Goal: Information Seeking & Learning: Find specific fact

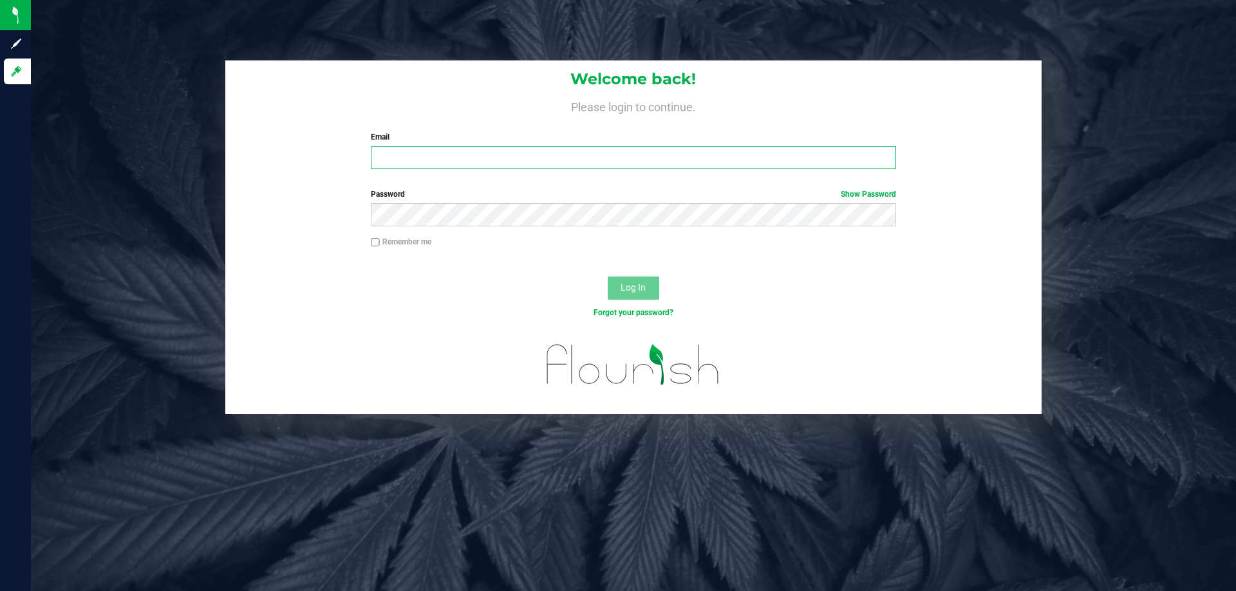
click at [420, 151] on input "Email" at bounding box center [633, 157] width 524 height 23
type input "[EMAIL_ADDRESS][DOMAIN_NAME]"
click at [608, 277] on button "Log In" at bounding box center [633, 288] width 51 height 23
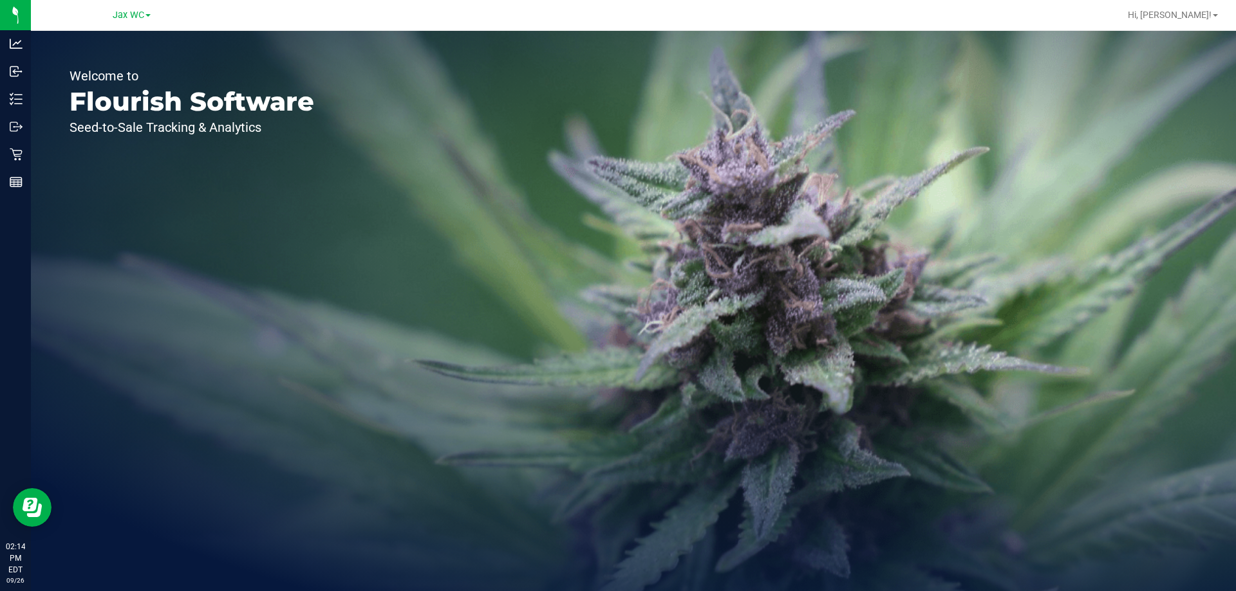
click at [127, 8] on div "Jax WC" at bounding box center [132, 14] width 38 height 15
click at [126, 11] on span "Jax WC" at bounding box center [129, 16] width 32 height 12
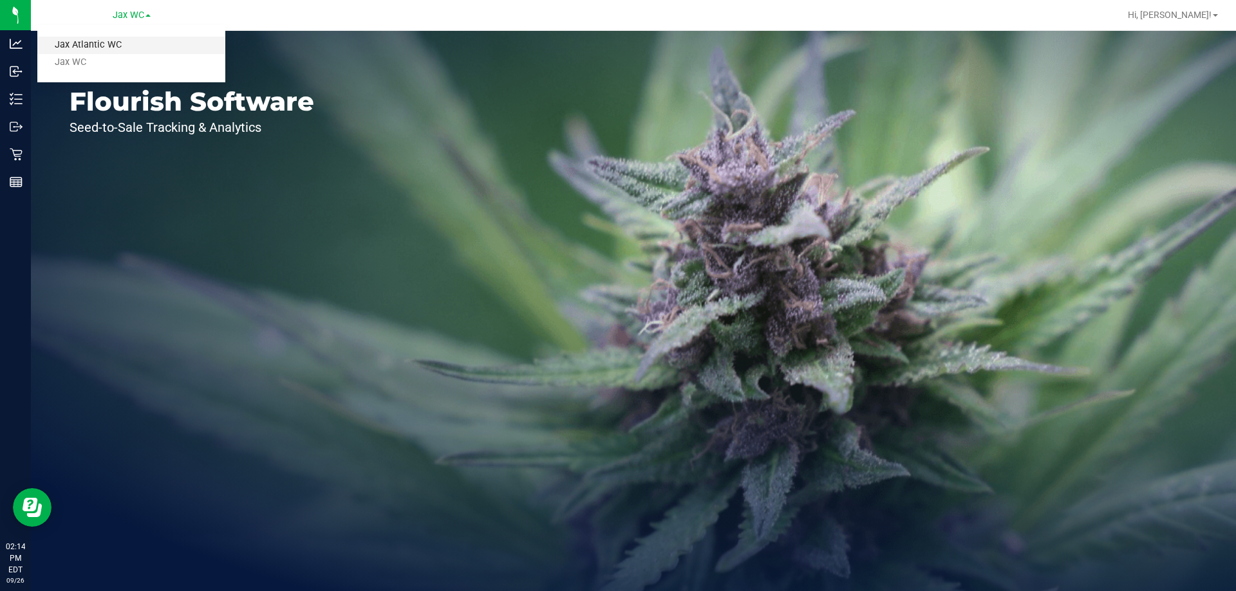
click at [115, 41] on link "Jax Atlantic WC" at bounding box center [131, 45] width 188 height 17
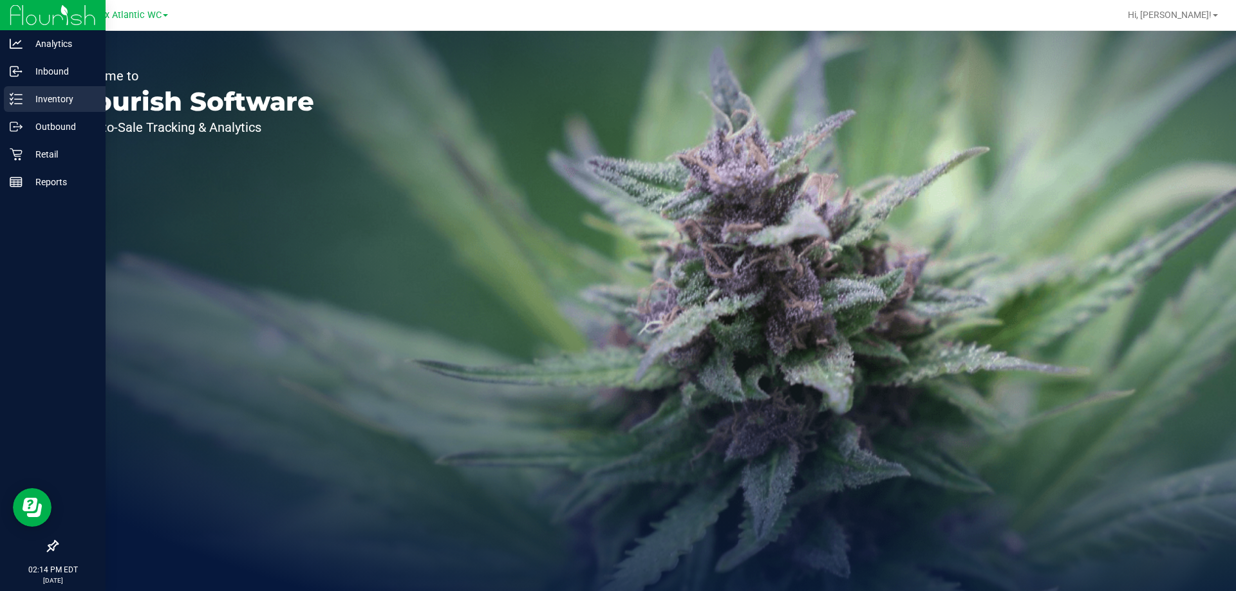
click at [57, 93] on p "Inventory" at bounding box center [61, 98] width 77 height 15
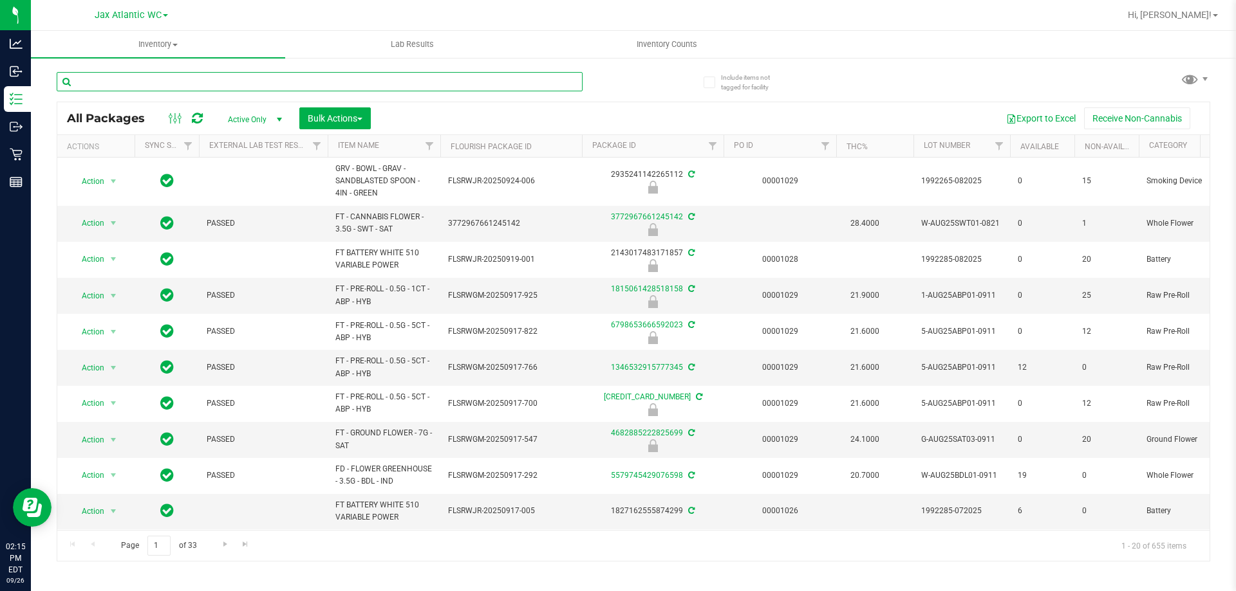
click at [130, 77] on input "text" at bounding box center [320, 81] width 526 height 19
type input "merch"
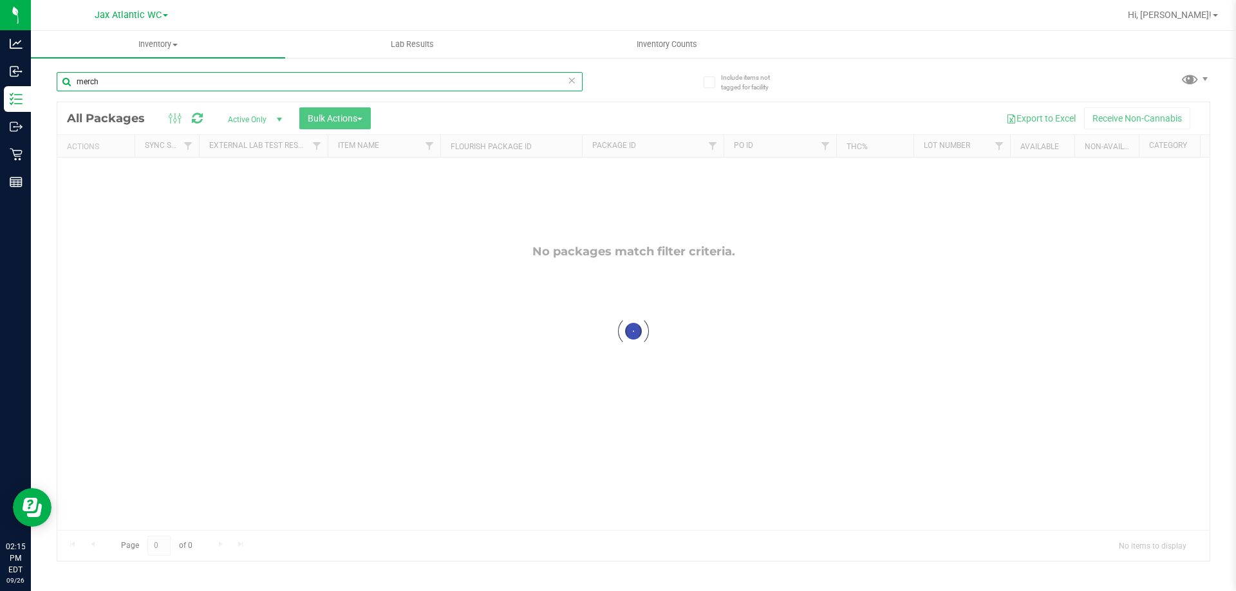
click at [147, 79] on input "merch" at bounding box center [320, 81] width 526 height 19
type input "t"
type input "shirt"
click at [125, 84] on input "shirt" at bounding box center [320, 81] width 526 height 19
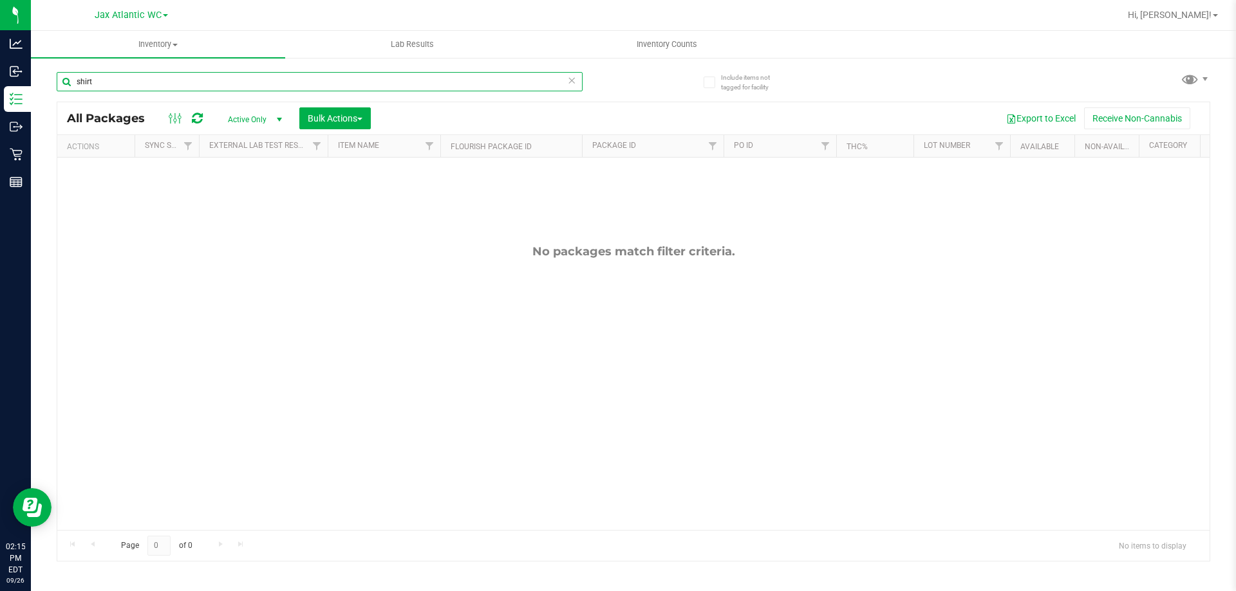
click at [125, 84] on input "shirt" at bounding box center [320, 81] width 526 height 19
click at [175, 116] on div "Inventory All packages All inventory Waste log Create inventory Lab Results Inv…" at bounding box center [633, 311] width 1205 height 561
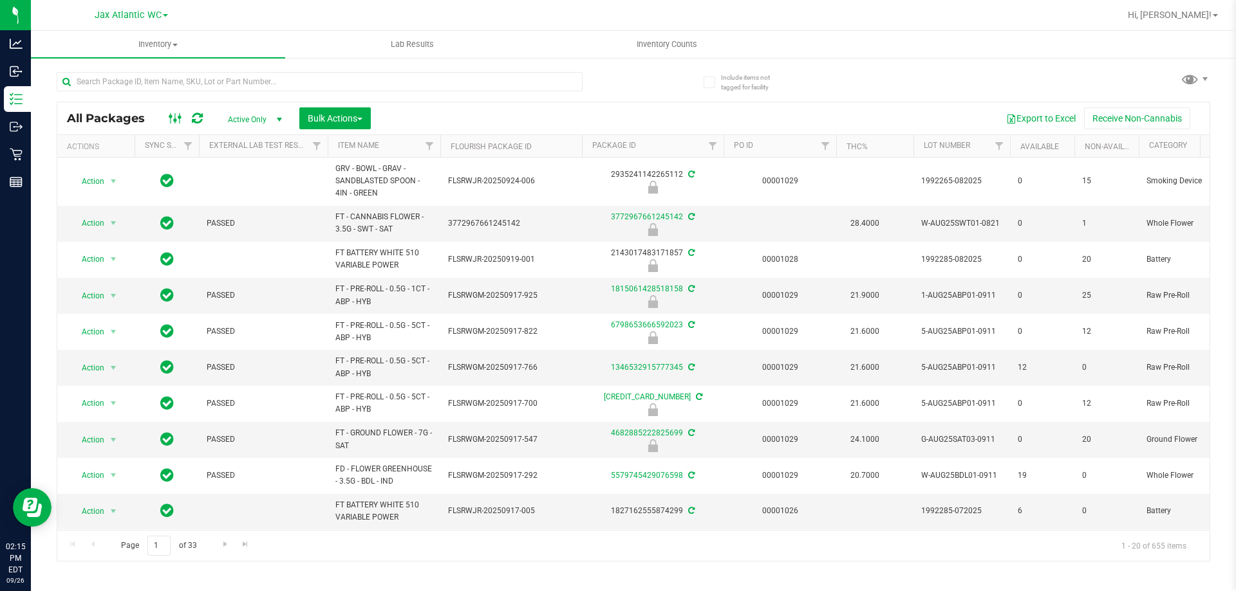
click at [174, 120] on ellipse at bounding box center [175, 119] width 3 height 3
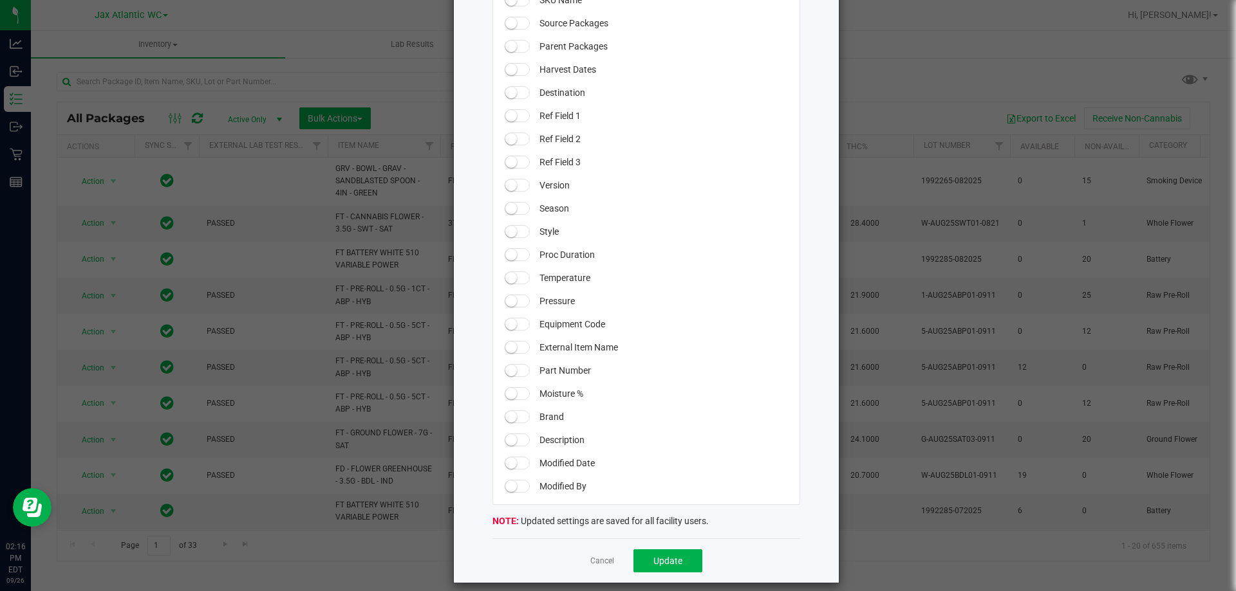
scroll to position [1063, 0]
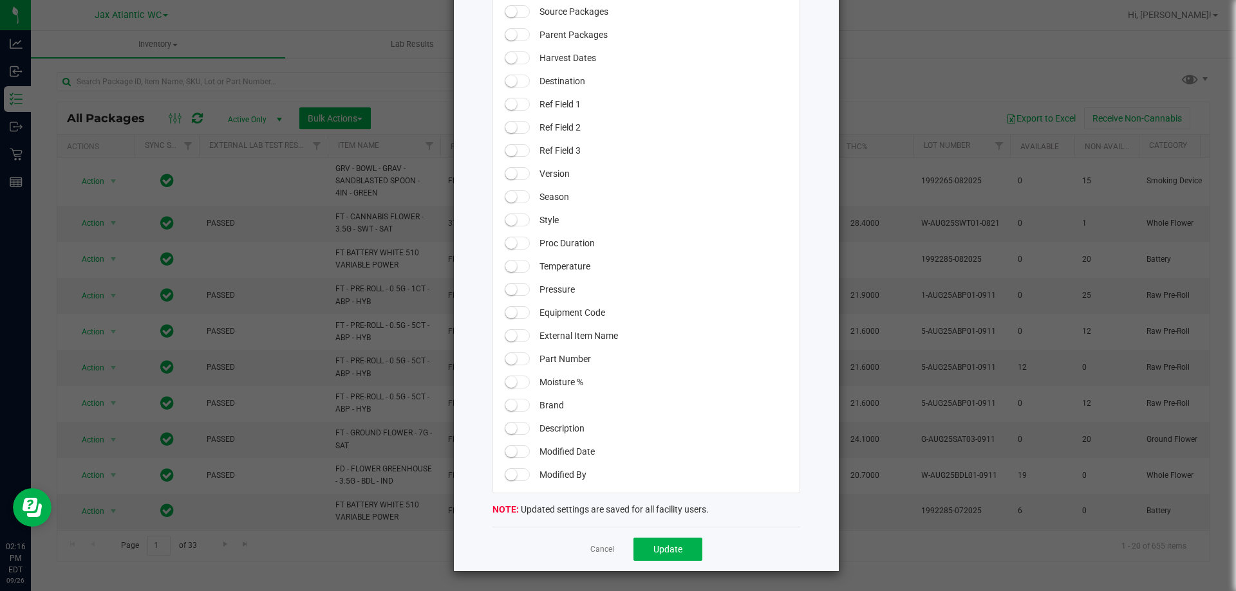
click at [602, 550] on link "Cancel" at bounding box center [602, 549] width 24 height 11
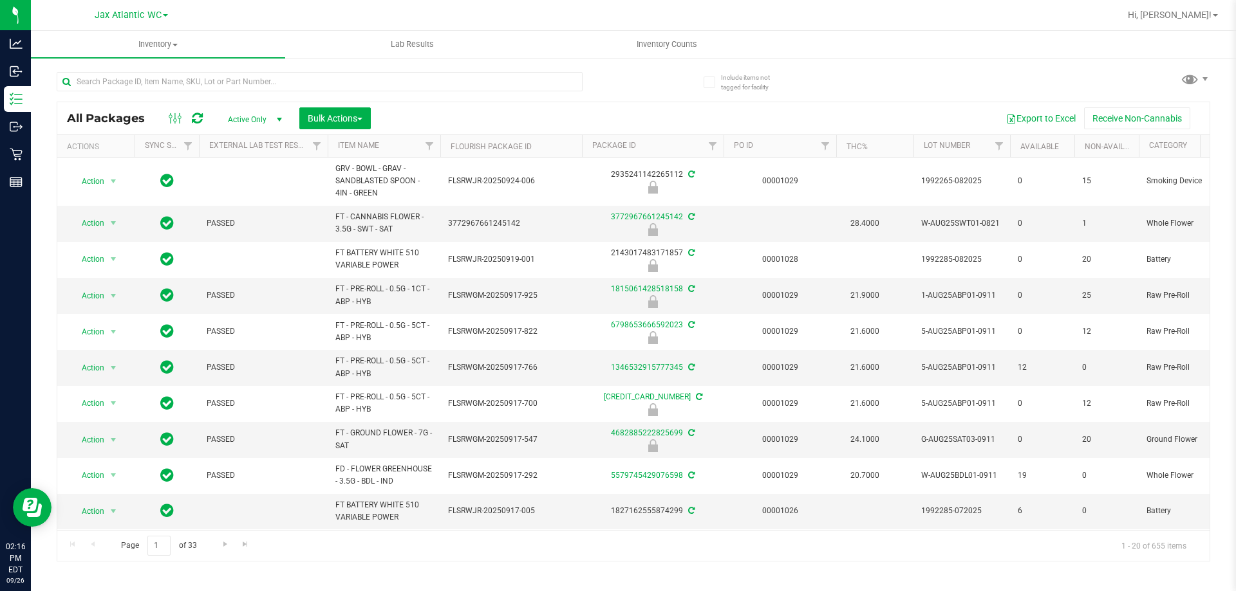
click at [194, 121] on icon at bounding box center [197, 118] width 11 height 13
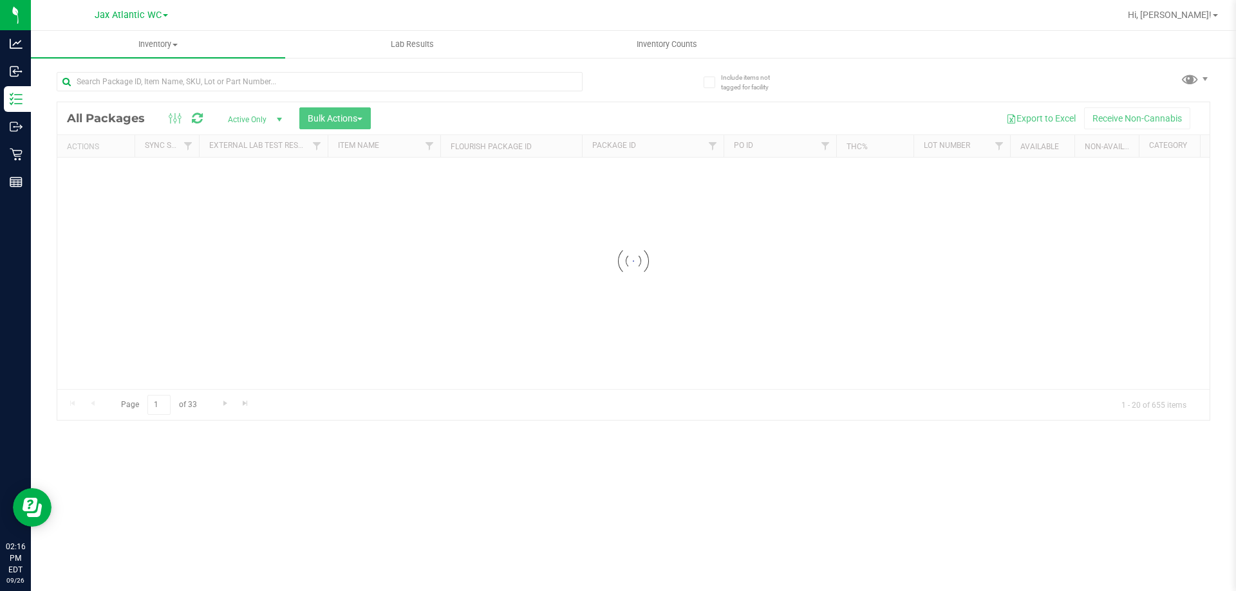
click at [251, 120] on span "Active Only" at bounding box center [252, 120] width 71 height 18
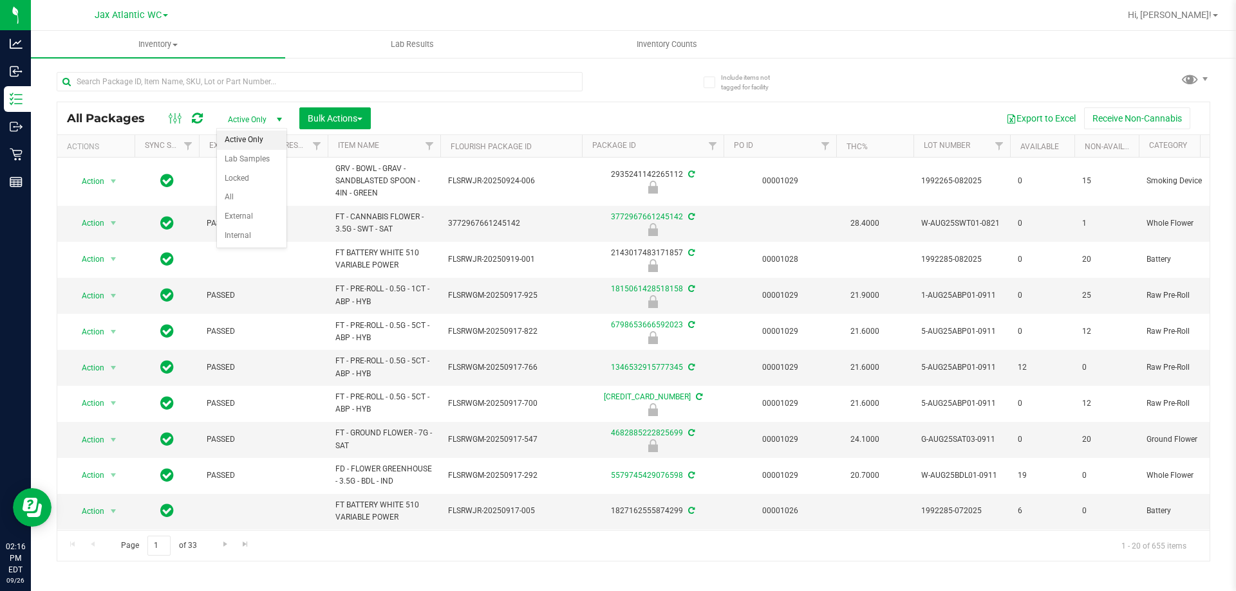
click at [251, 120] on span "Active Only" at bounding box center [252, 120] width 71 height 18
click at [258, 223] on li "External" at bounding box center [252, 216] width 70 height 19
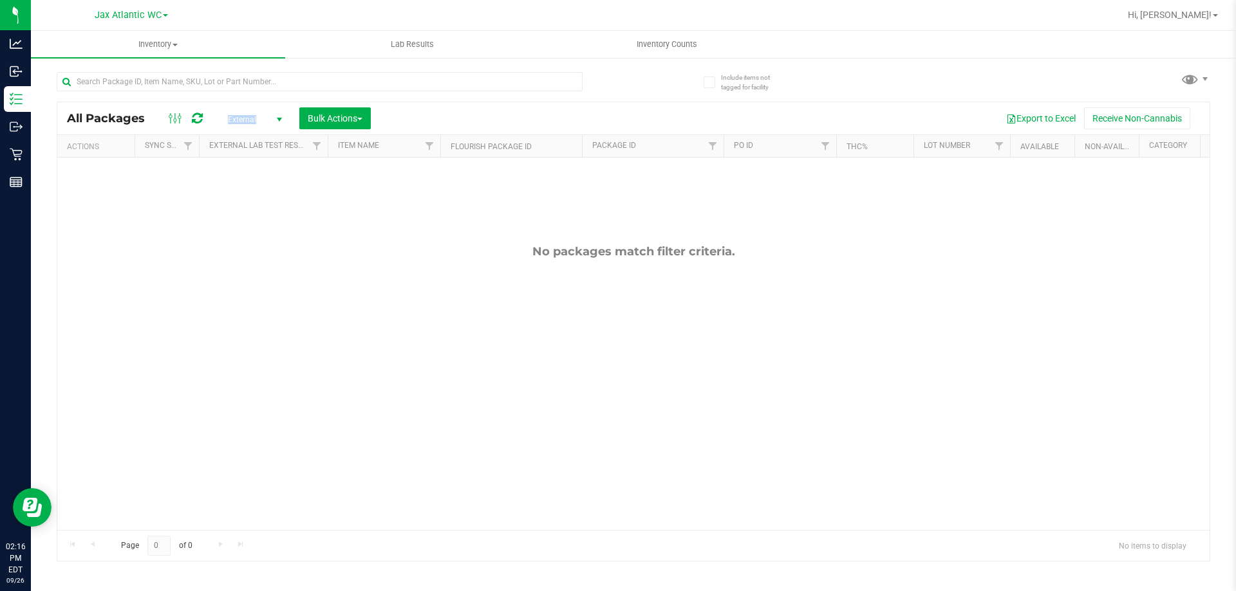
click at [245, 125] on span "External" at bounding box center [252, 120] width 71 height 18
click at [253, 230] on li "Internal" at bounding box center [252, 236] width 70 height 19
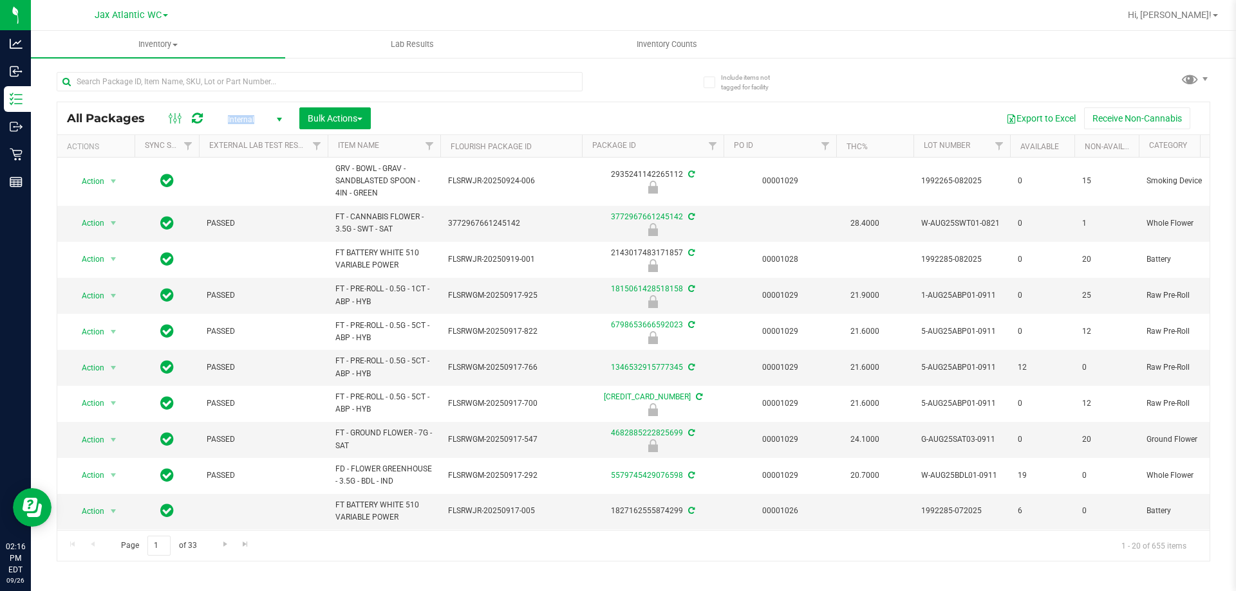
click at [243, 118] on span "Internal" at bounding box center [252, 120] width 71 height 18
click at [261, 138] on li "Active Only" at bounding box center [252, 140] width 70 height 19
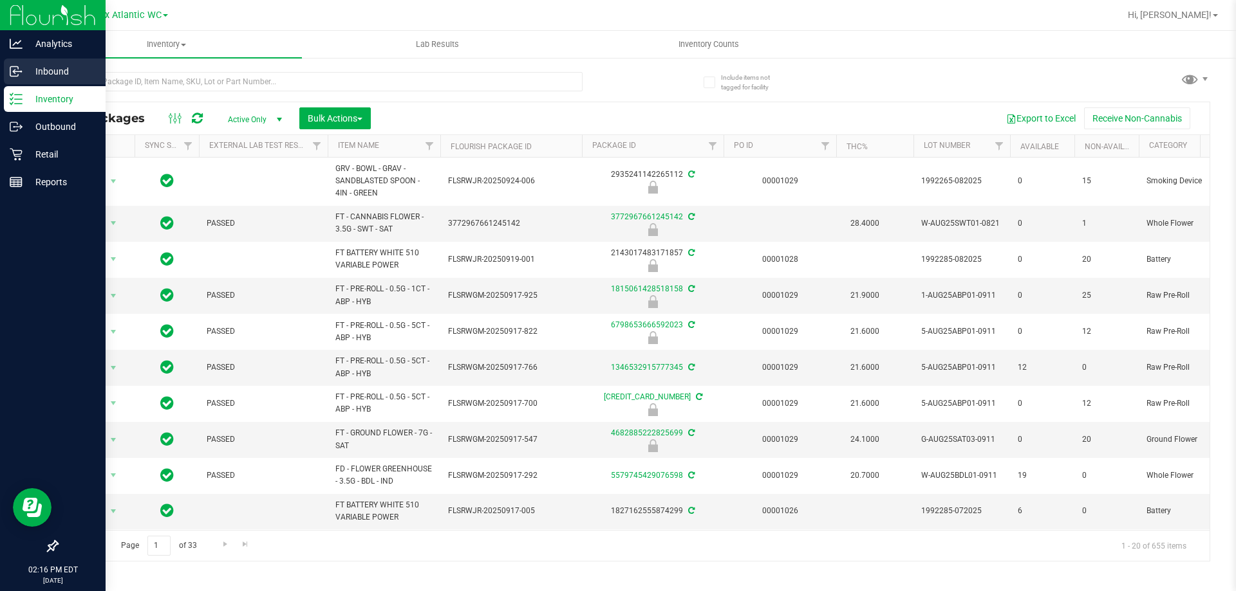
click at [57, 66] on p "Inbound" at bounding box center [61, 71] width 77 height 15
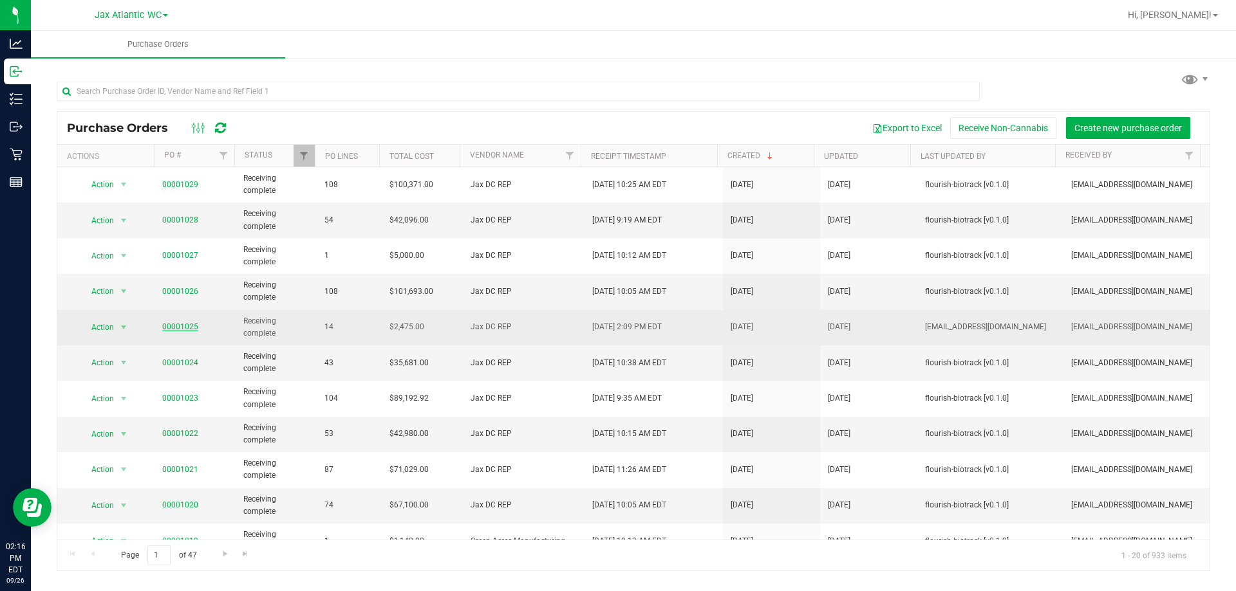
click at [183, 323] on link "00001025" at bounding box center [180, 326] width 36 height 9
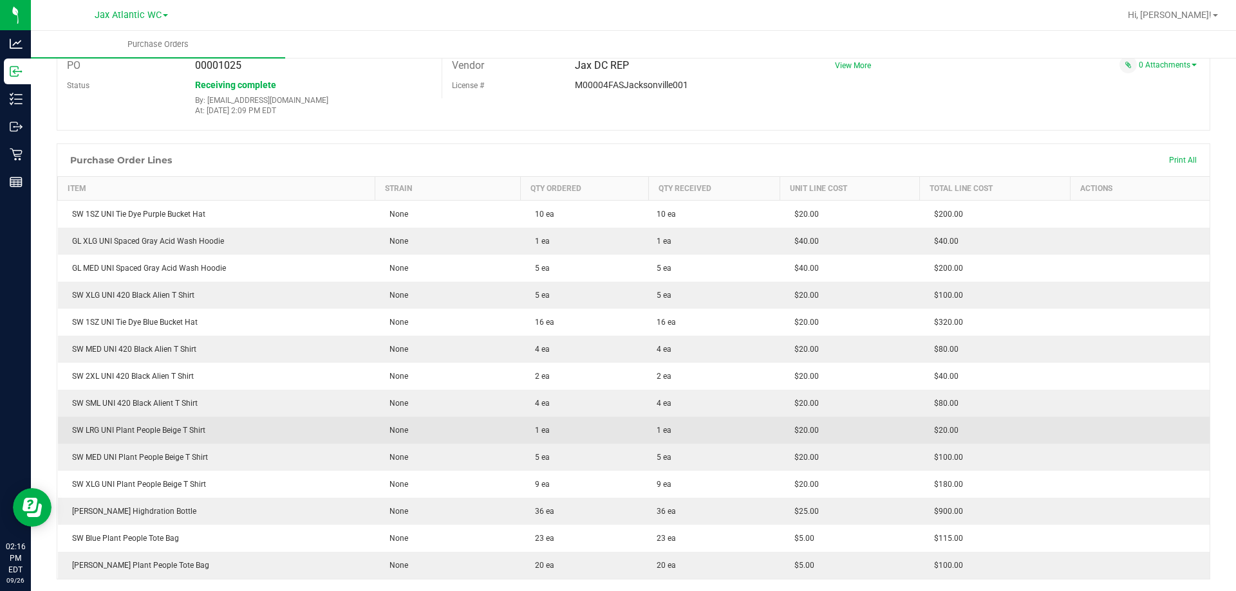
scroll to position [193, 0]
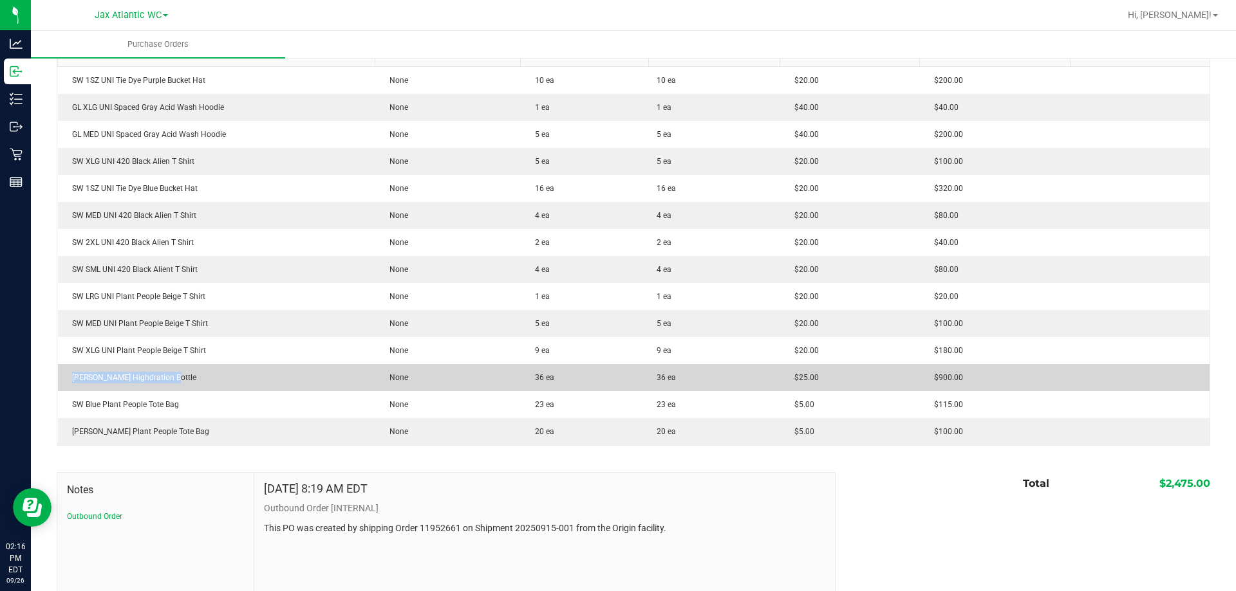
drag, startPoint x: 168, startPoint y: 382, endPoint x: 63, endPoint y: 383, distance: 104.9
click at [63, 383] on td "[PERSON_NAME] Highdration Bottle" at bounding box center [216, 377] width 317 height 27
copy div "[PERSON_NAME] Highdration Bottle"
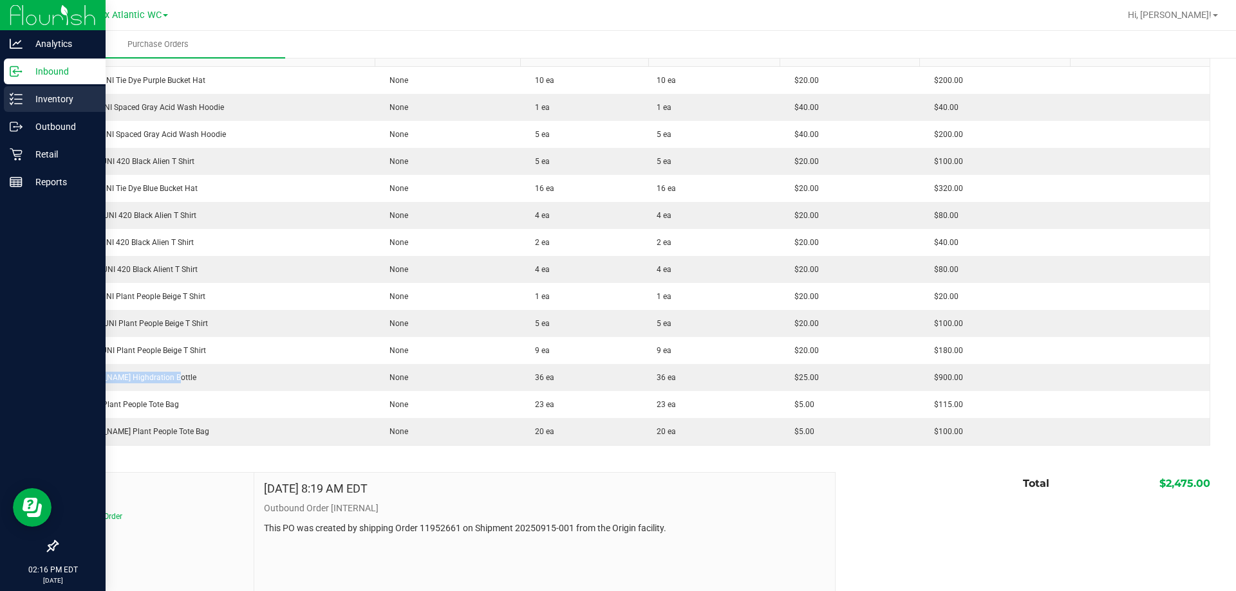
click at [37, 97] on p "Inventory" at bounding box center [61, 98] width 77 height 15
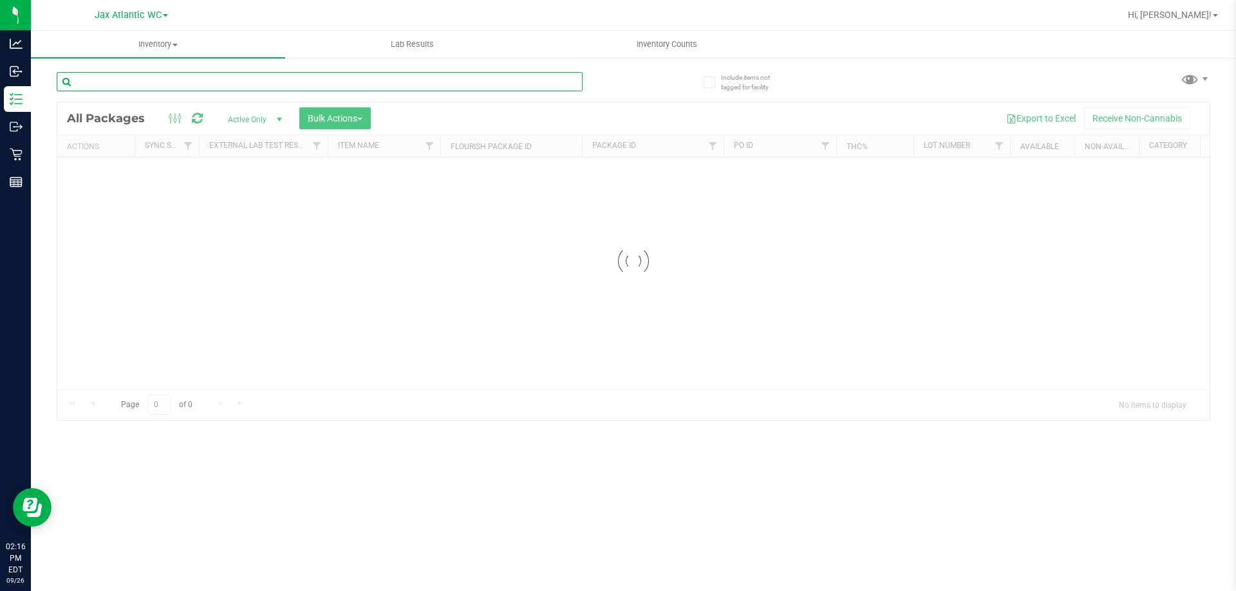
click at [171, 86] on input "text" at bounding box center [320, 81] width 526 height 19
paste input "[PERSON_NAME] Highdration Bottle"
type input "[PERSON_NAME] Highdration Bottle"
